Goal: Subscribe to service/newsletter

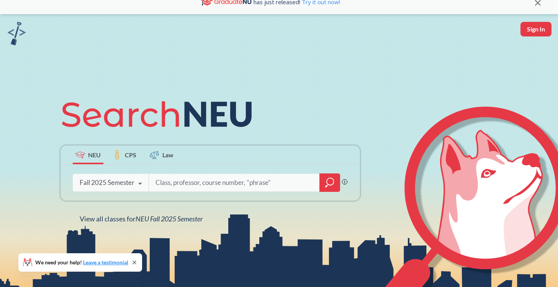
scroll to position [12, 0]
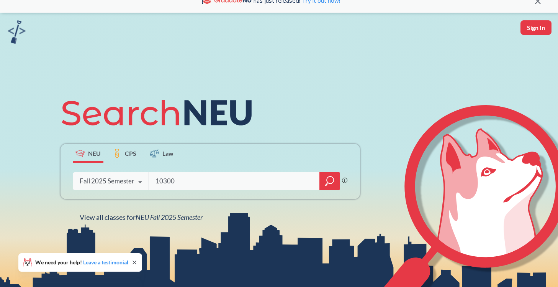
type input "10300"
click at [328, 184] on icon "magnifying glass" at bounding box center [329, 180] width 9 height 11
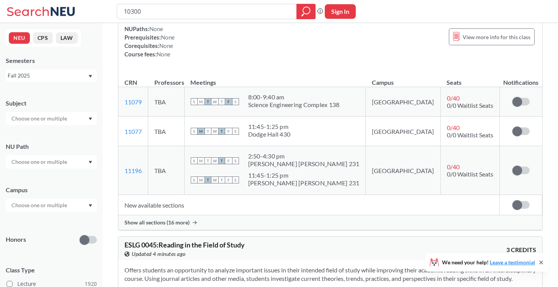
scroll to position [89, 0]
click at [158, 218] on span "Show all sections (16 more)" at bounding box center [157, 221] width 65 height 7
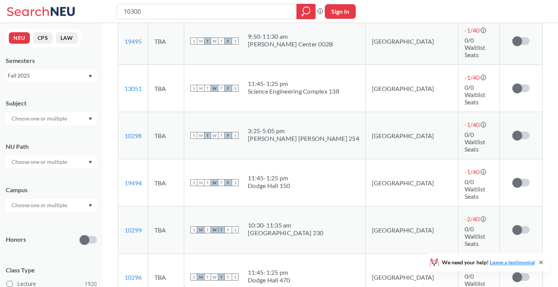
scroll to position [585, 0]
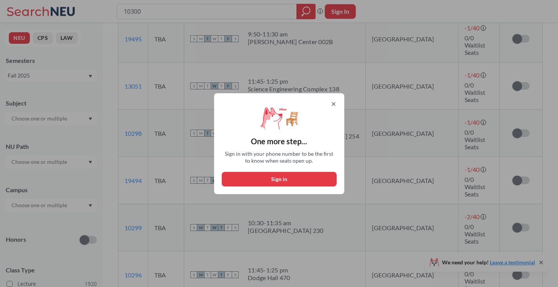
click at [293, 175] on button "Sign in" at bounding box center [279, 179] width 115 height 15
select select "US"
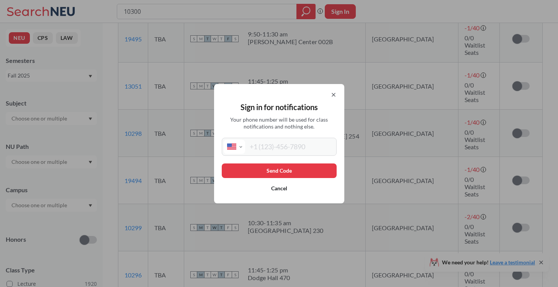
click at [289, 149] on input "tel" at bounding box center [290, 146] width 90 height 14
type input "[PHONE_NUMBER]"
click at [295, 167] on button "Send Code" at bounding box center [279, 170] width 115 height 15
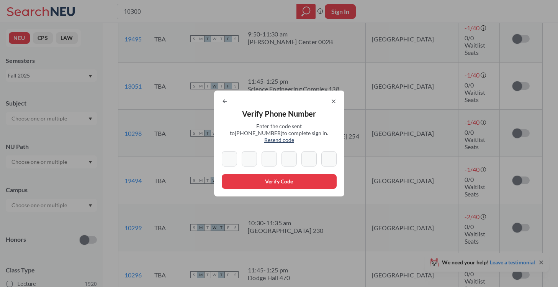
type input "0"
type input "2"
type input "5"
type input "9"
type input "8"
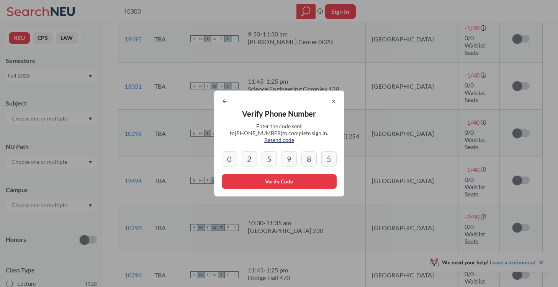
type input "5"
click at [257, 176] on button "Verify Code" at bounding box center [279, 181] width 115 height 15
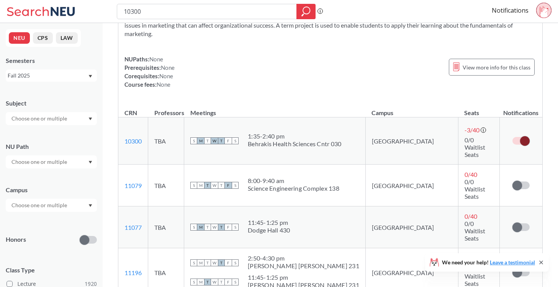
scroll to position [59, 0]
